Goal: Navigation & Orientation: Find specific page/section

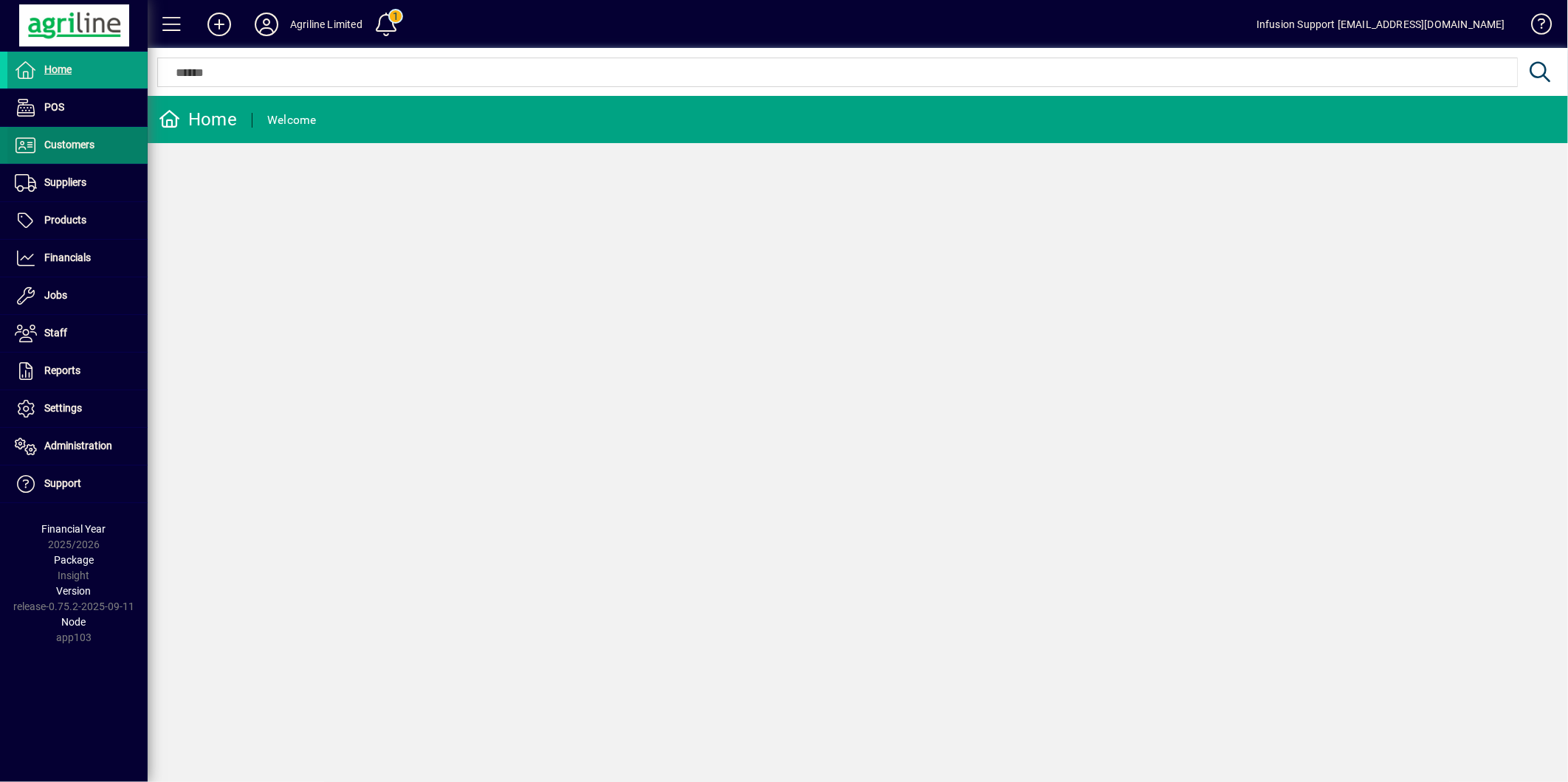
click at [121, 150] on span at bounding box center [78, 145] width 140 height 35
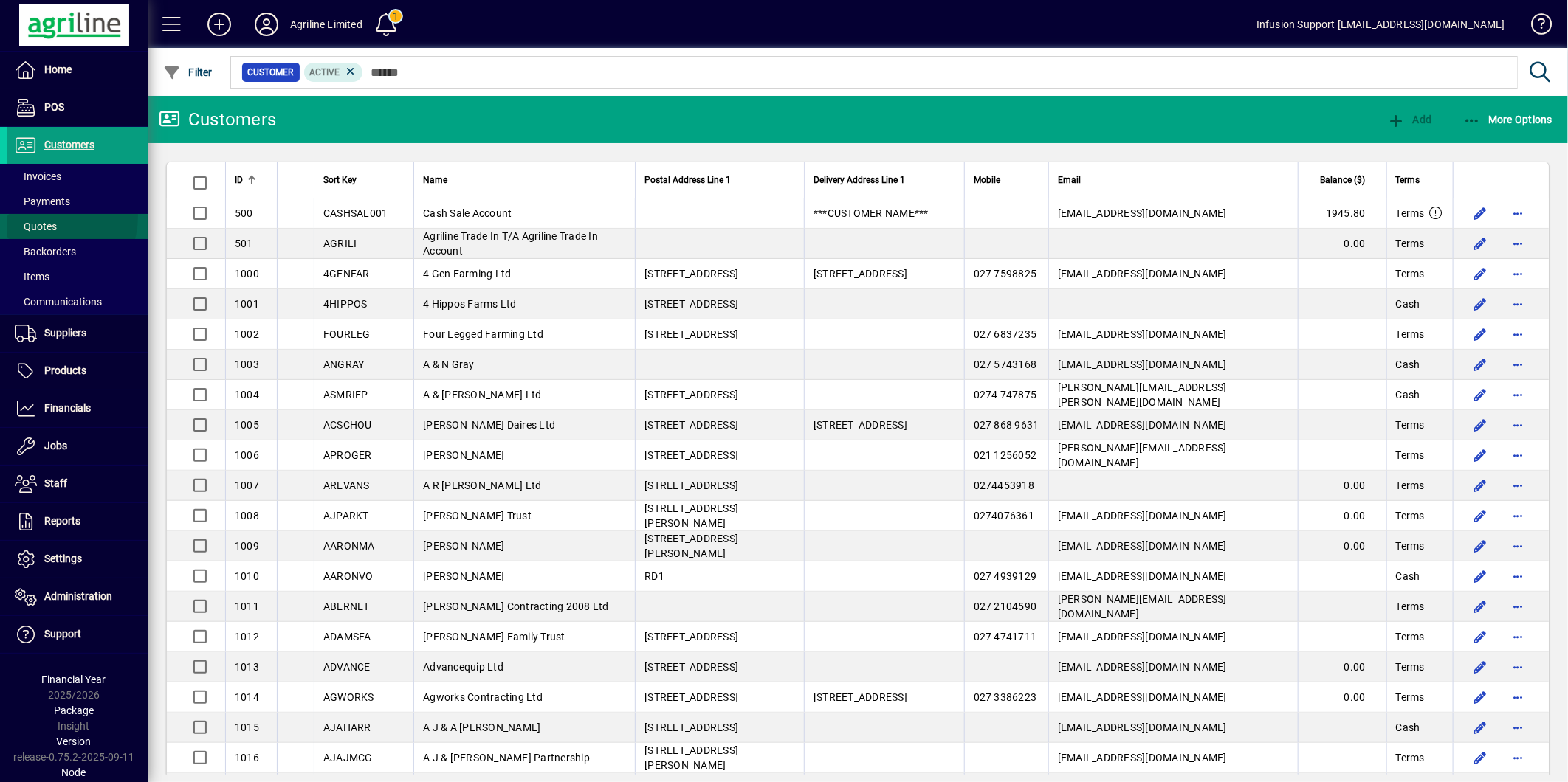
click at [47, 216] on span at bounding box center [78, 227] width 140 height 35
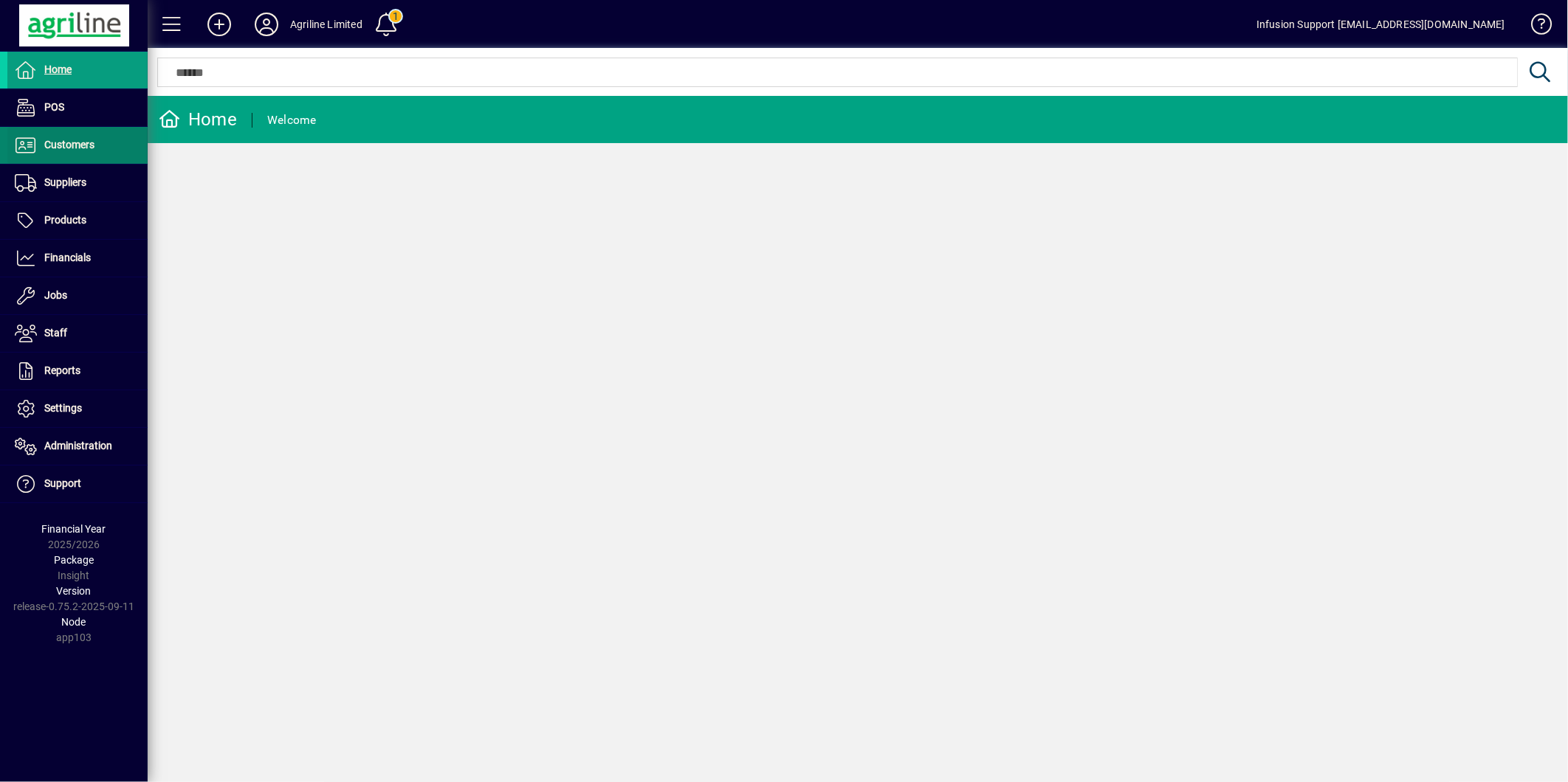
click at [47, 141] on span "Customers" at bounding box center [69, 144] width 50 height 12
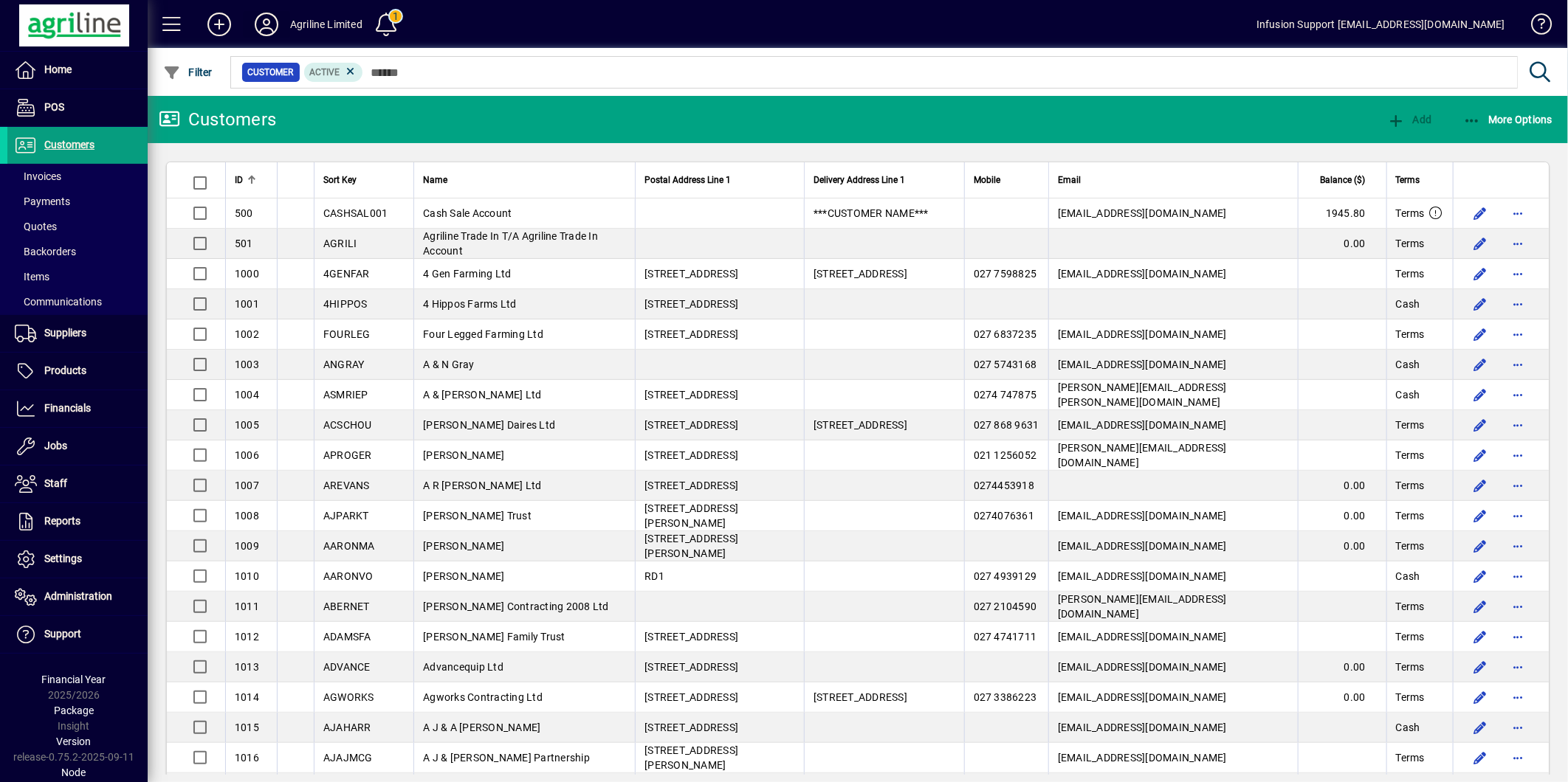
click at [261, 22] on icon at bounding box center [267, 24] width 29 height 24
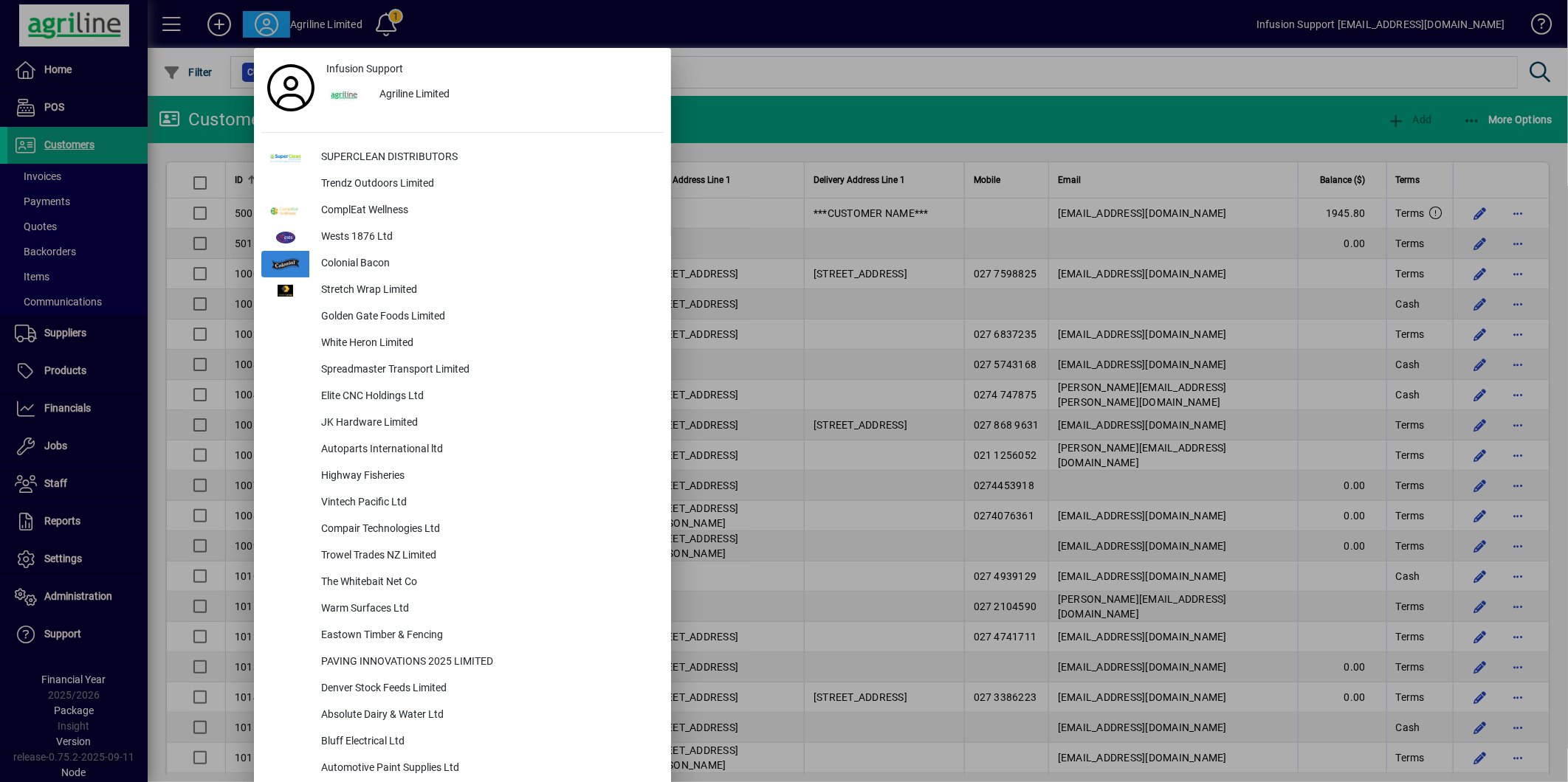
scroll to position [2790, 0]
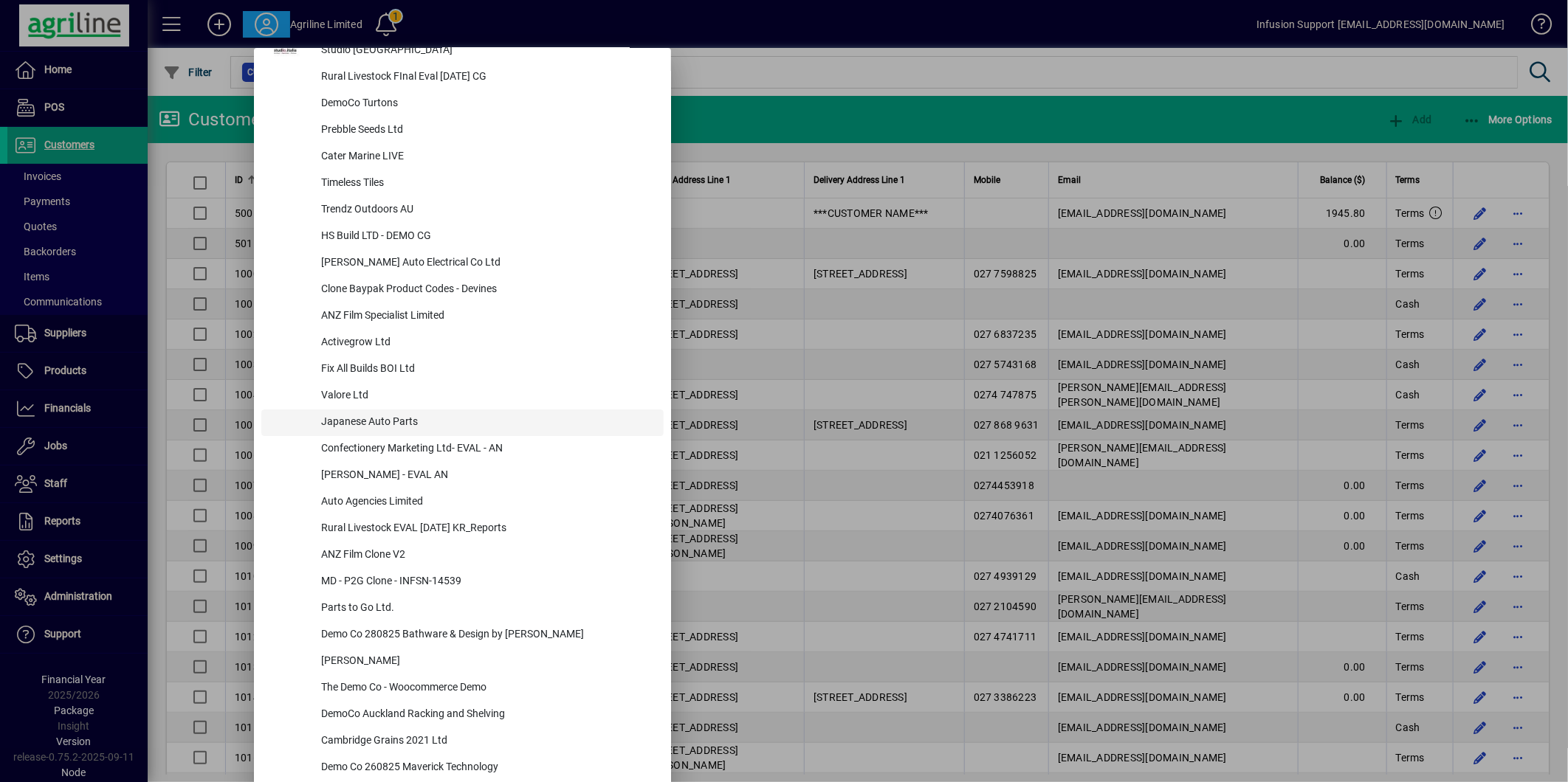
click at [421, 418] on div "Japanese Auto Parts" at bounding box center [486, 422] width 354 height 27
